Goal: Check status: Check status

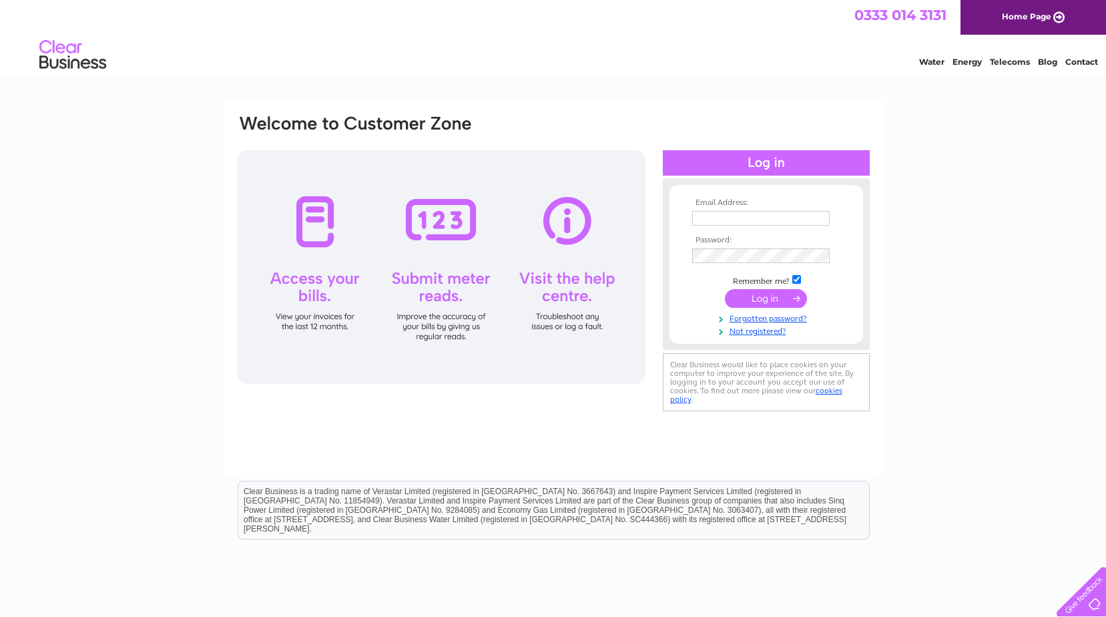
type input "allanjo68@yahoo.com"
click at [760, 299] on input "submit" at bounding box center [766, 298] width 82 height 19
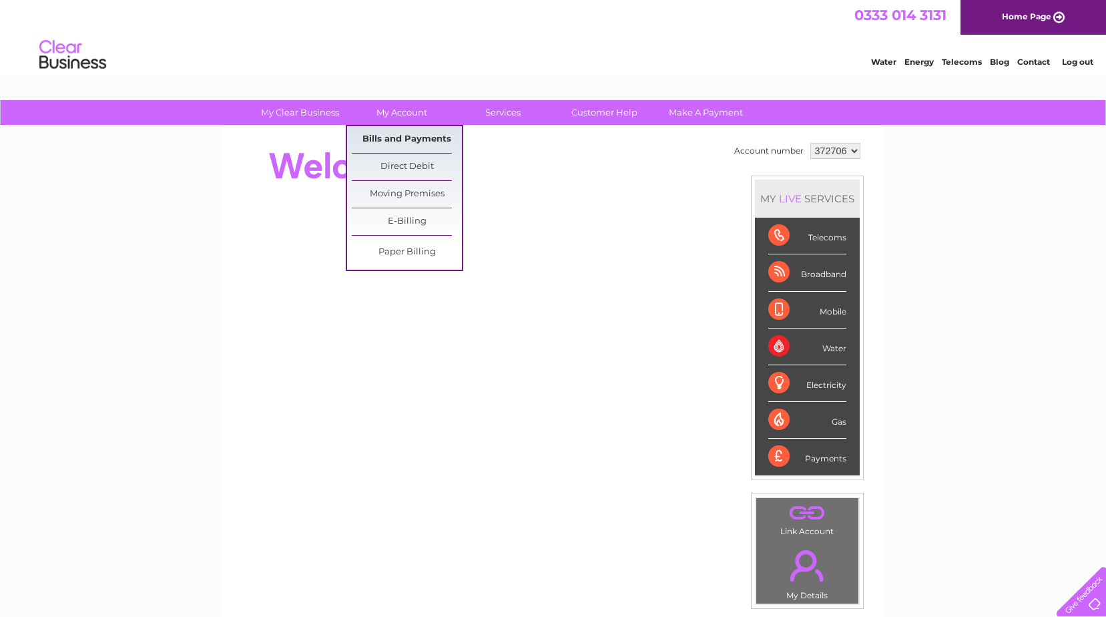
click at [404, 142] on link "Bills and Payments" at bounding box center [407, 139] width 110 height 27
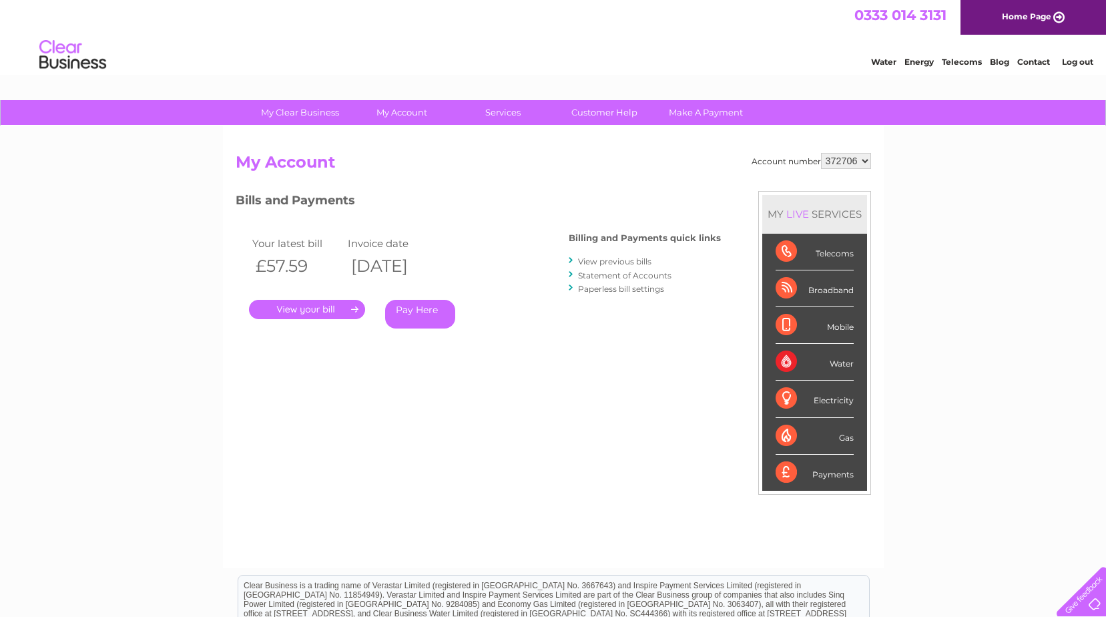
click at [618, 262] on link "View previous bills" at bounding box center [614, 261] width 73 height 10
